Goal: Find specific page/section: Find specific page/section

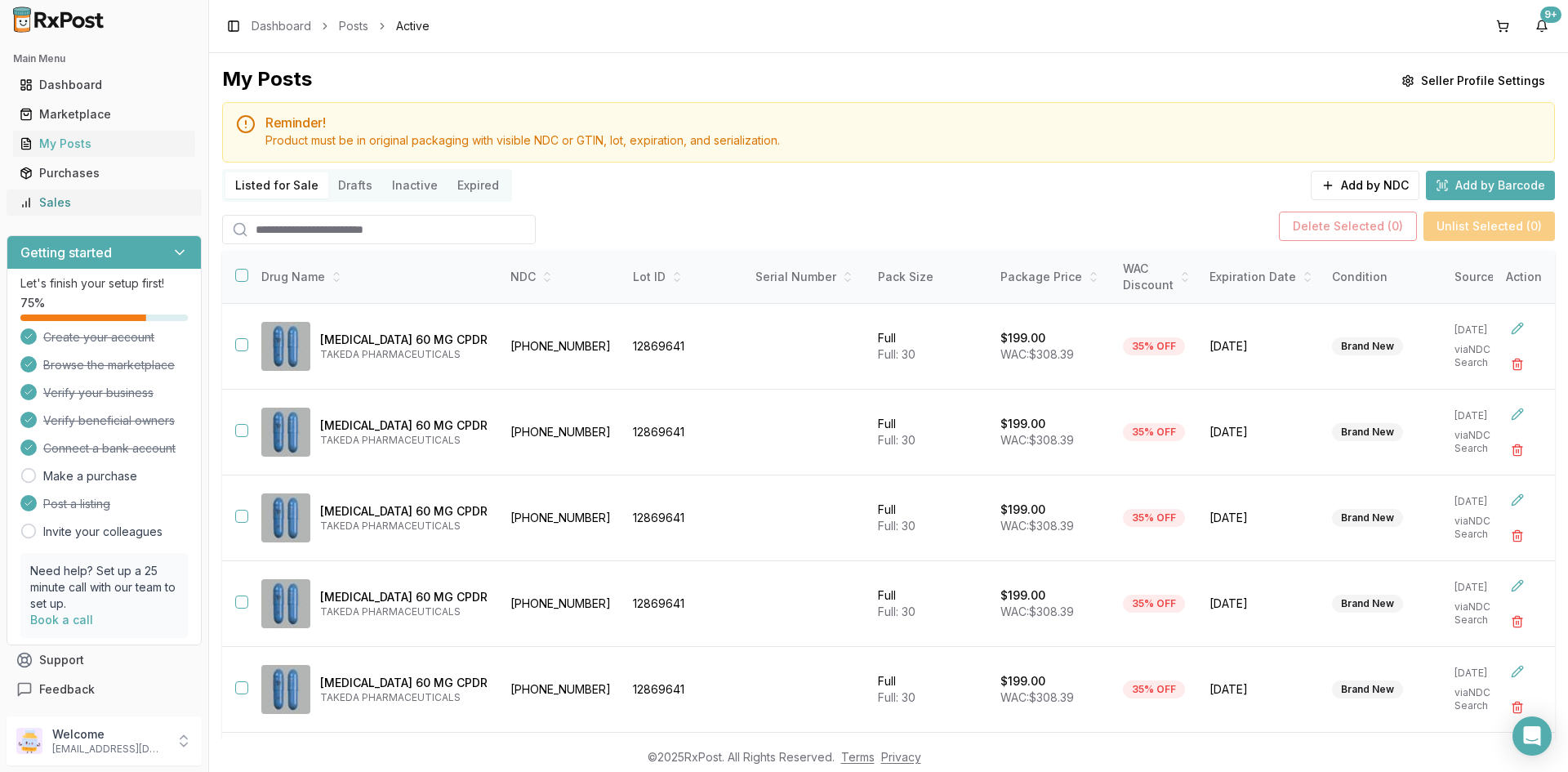
click at [31, 198] on icon at bounding box center [26, 203] width 13 height 13
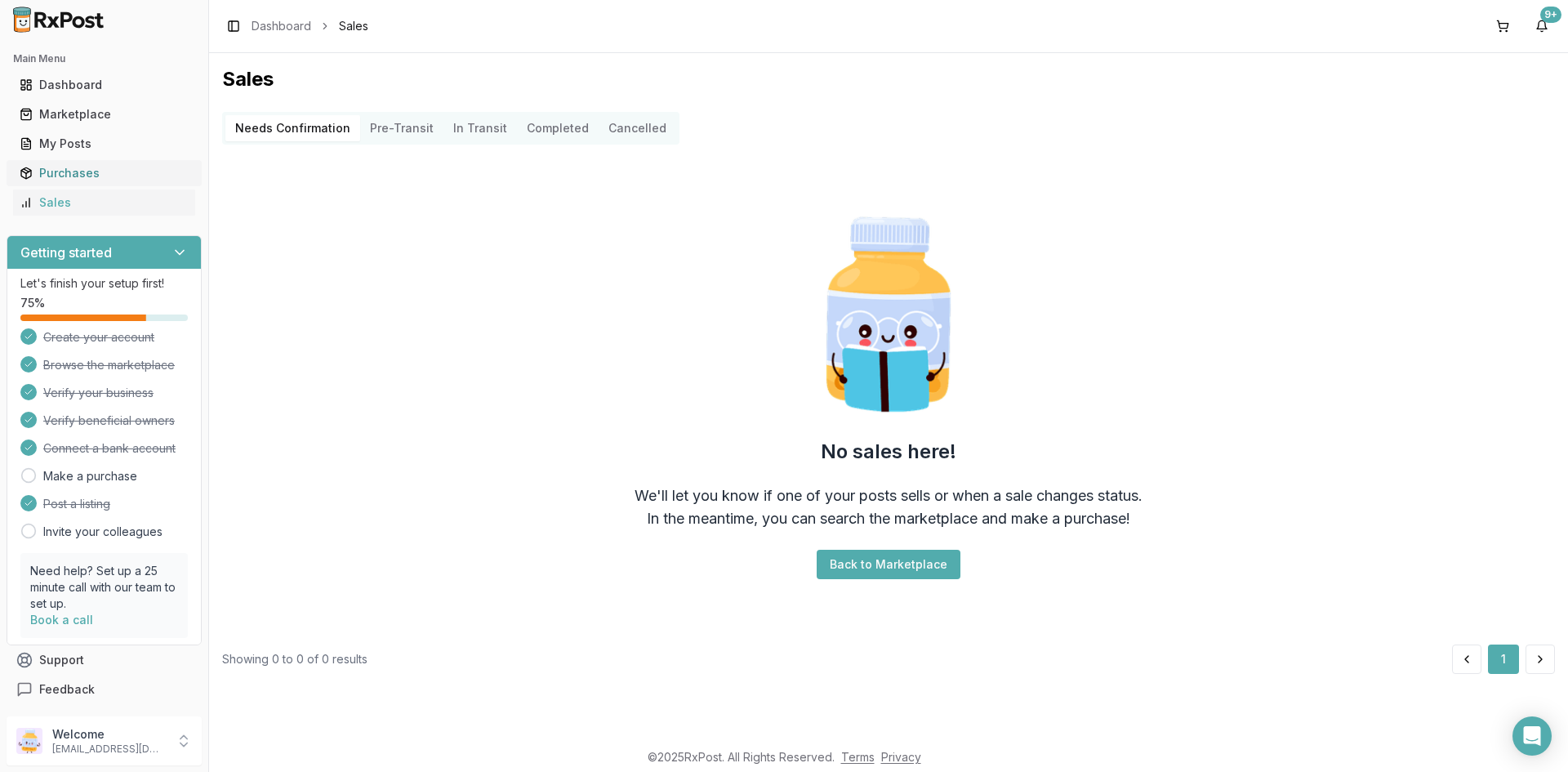
click at [61, 177] on div "Purchases" at bounding box center [103, 173] width 169 height 16
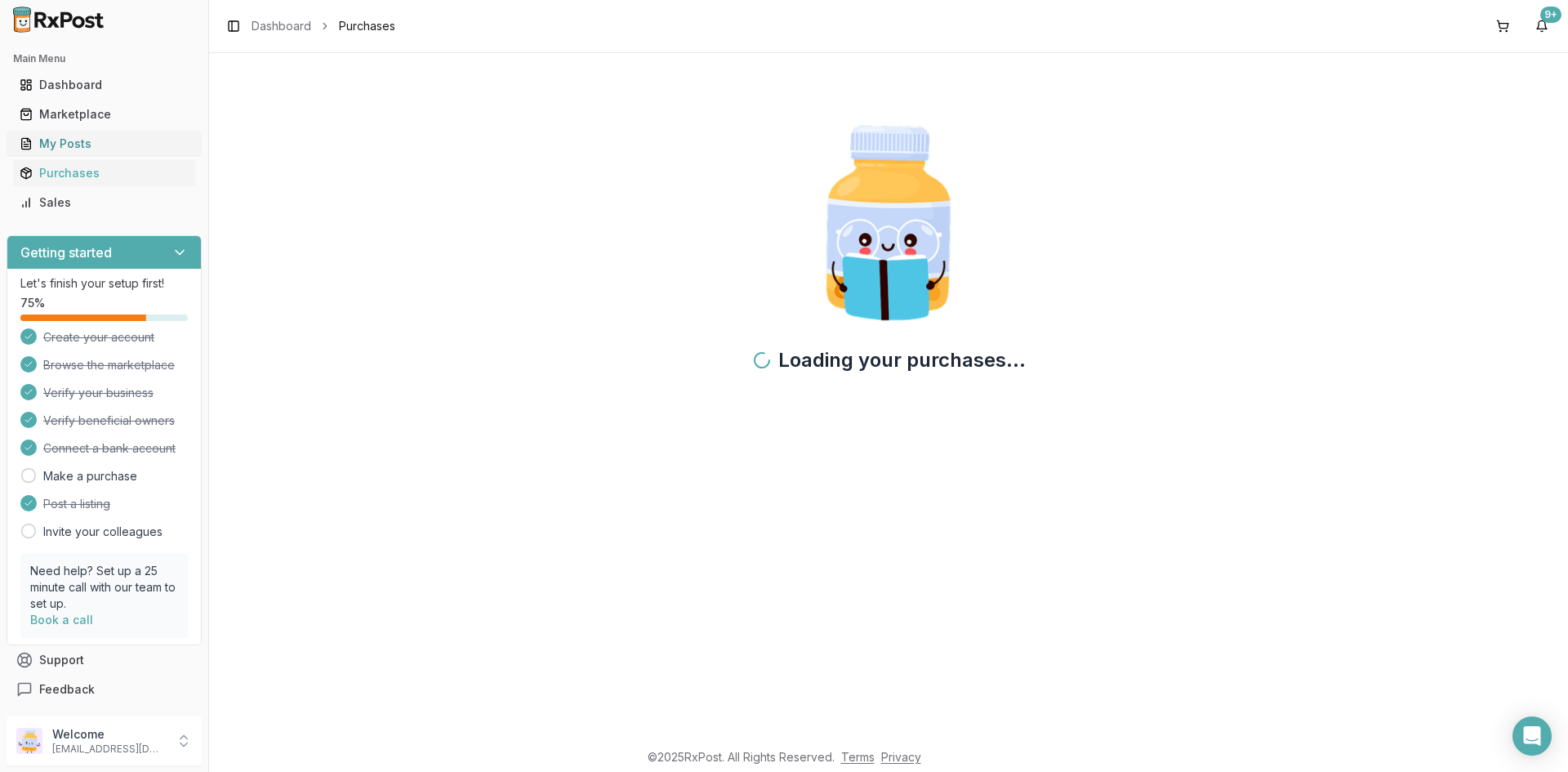
click at [45, 141] on div "My Posts" at bounding box center [103, 144] width 169 height 16
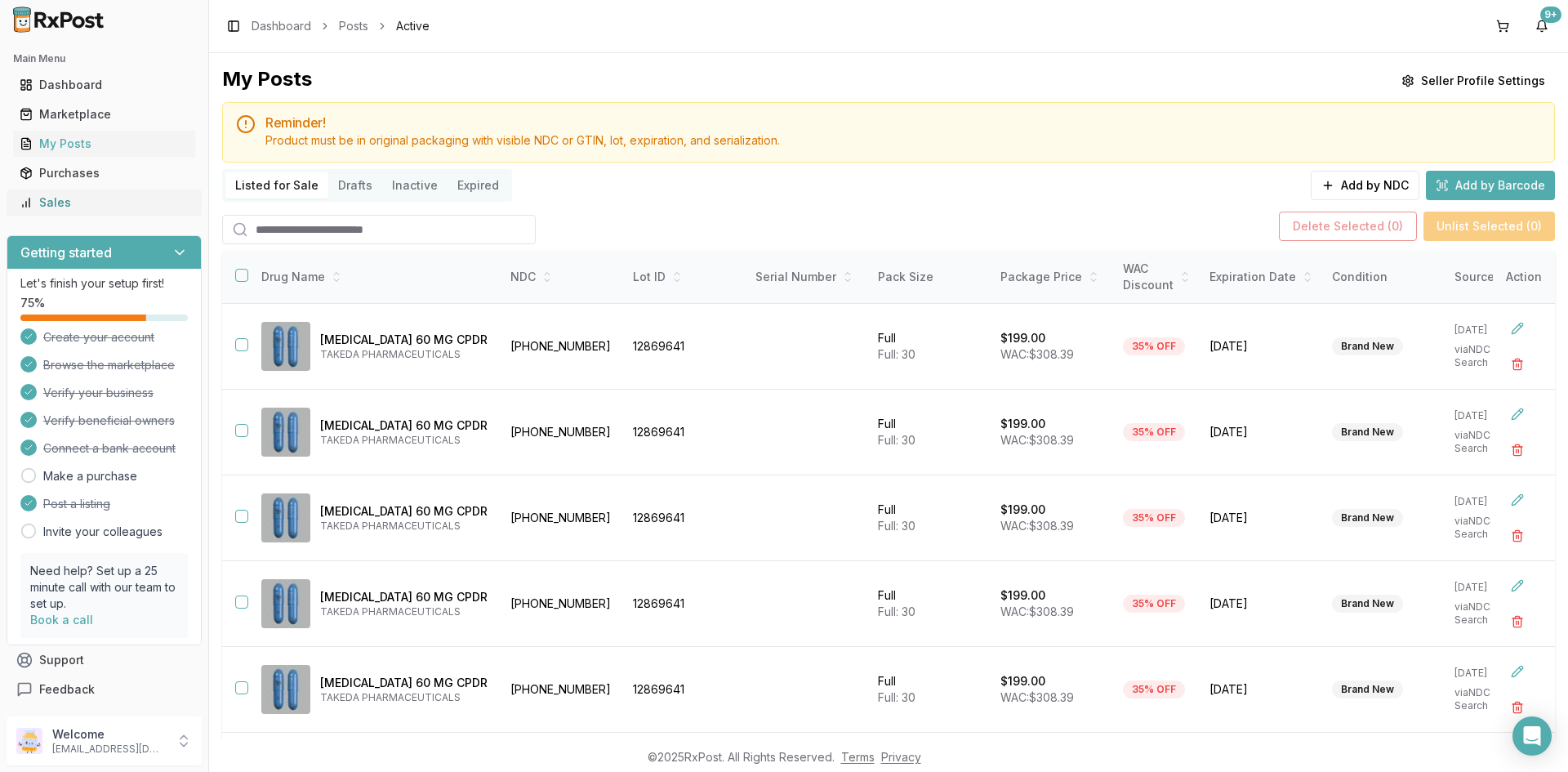
click at [91, 193] on link "Sales" at bounding box center [104, 203] width 183 height 29
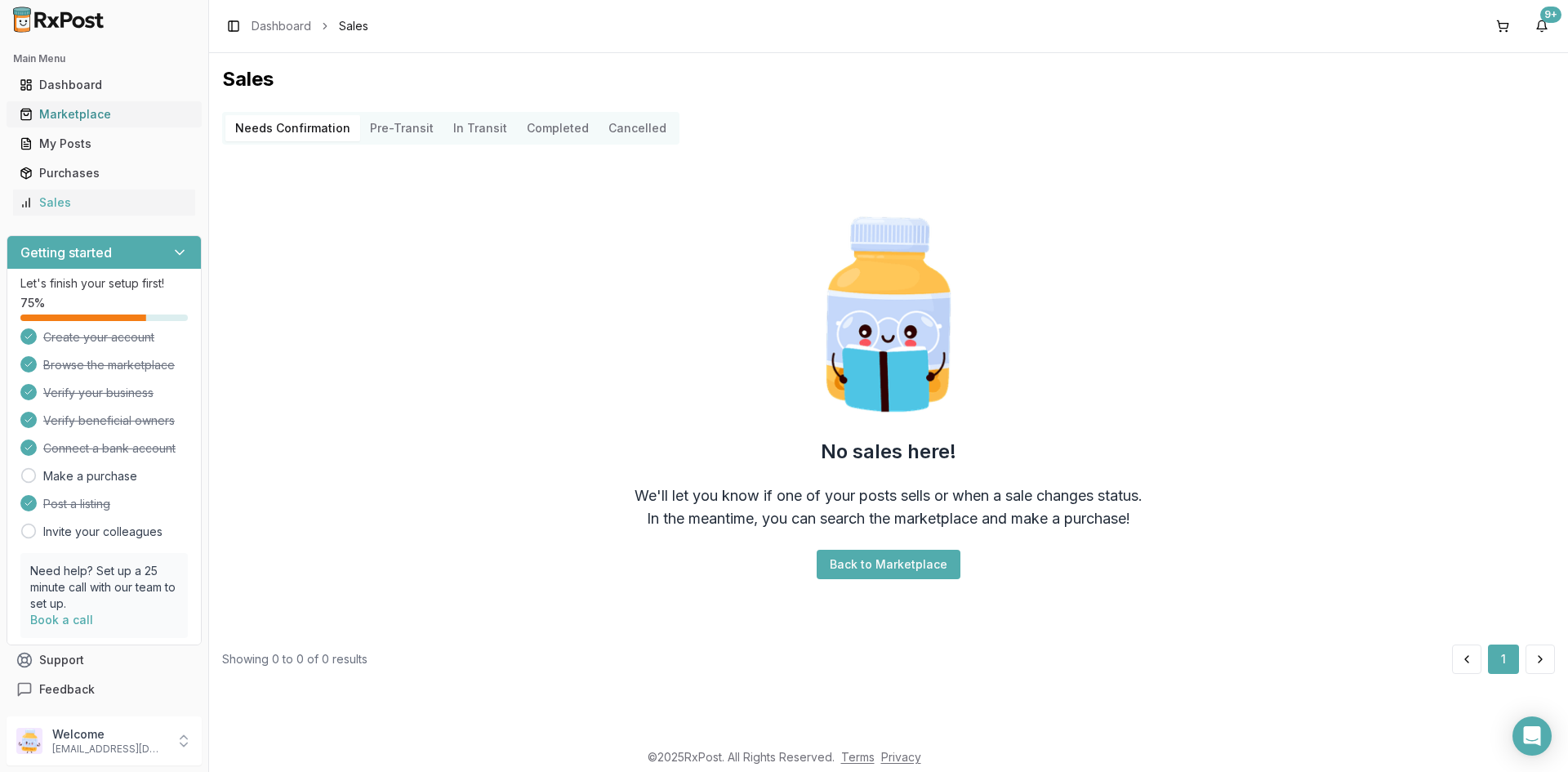
click at [98, 110] on div "Marketplace" at bounding box center [103, 114] width 169 height 16
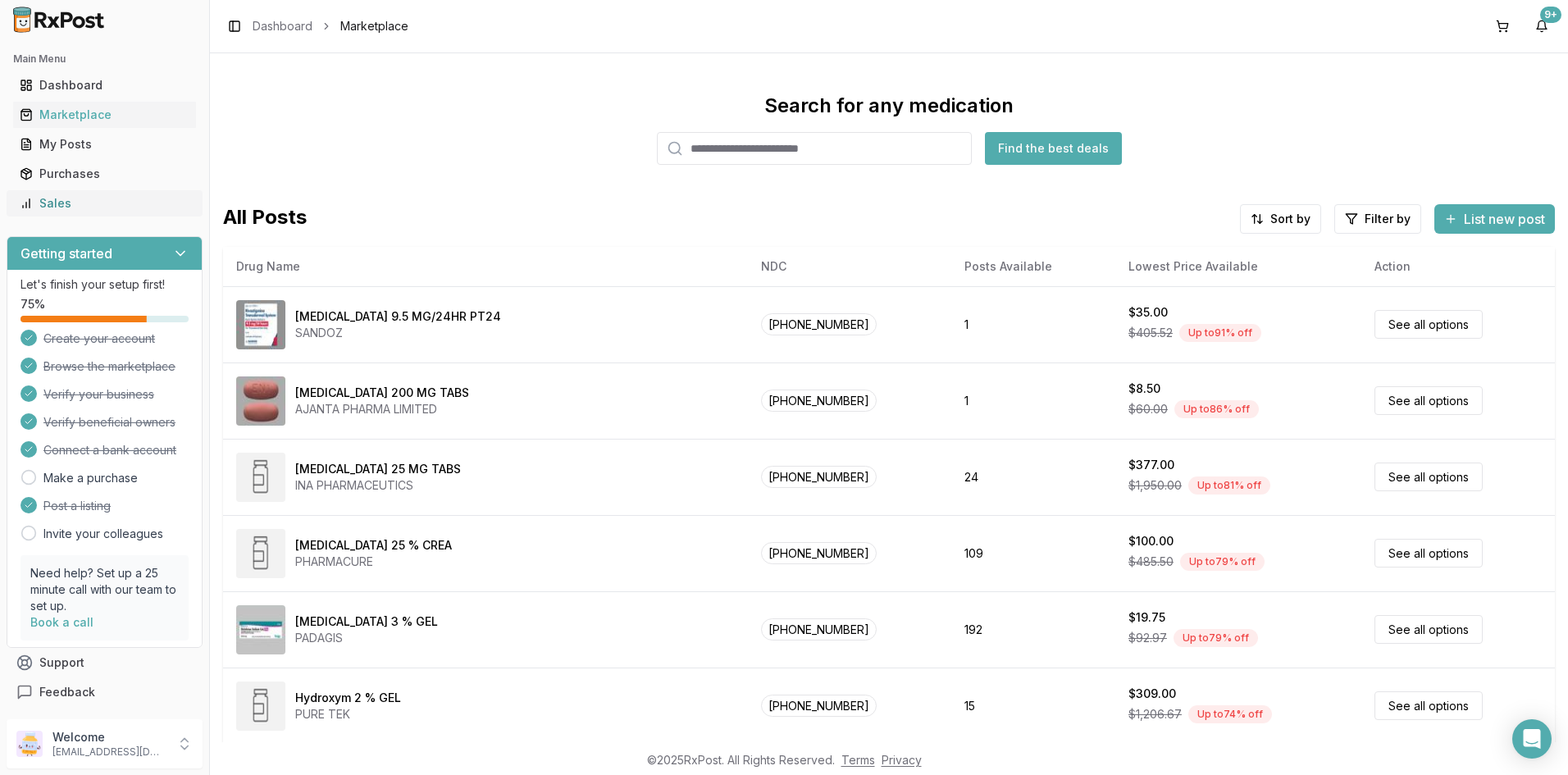
click at [82, 199] on div "Sales" at bounding box center [104, 203] width 170 height 16
